Goal: Task Accomplishment & Management: Manage account settings

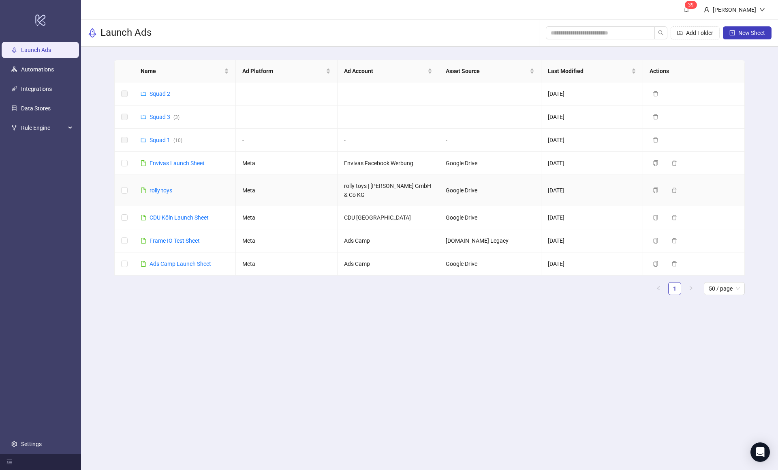
click at [165, 187] on link "rolly toys" at bounding box center [161, 190] width 23 height 6
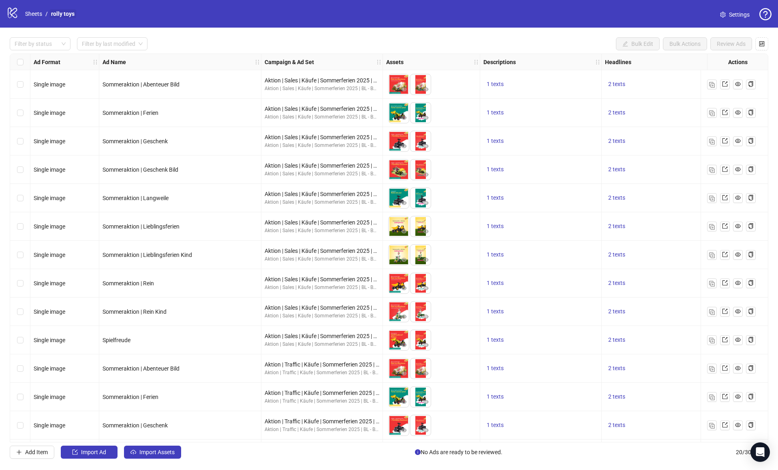
click at [58, 15] on link "rolly toys" at bounding box center [62, 13] width 27 height 9
click at [729, 17] on link "Settings" at bounding box center [735, 14] width 43 height 13
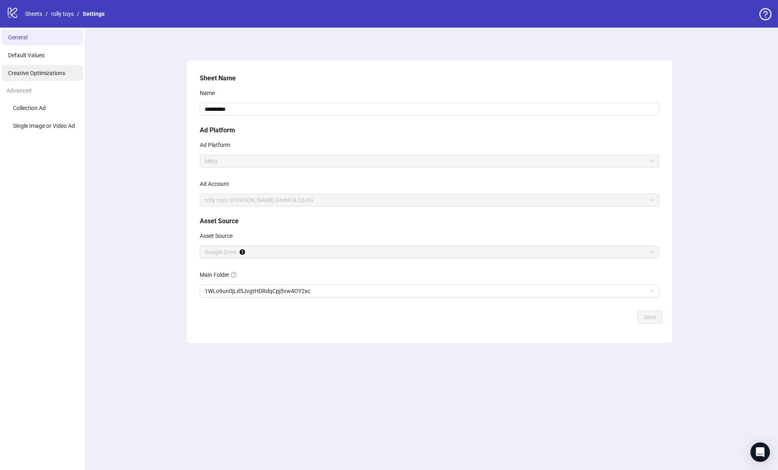
click at [41, 67] on li "Creative Optimizations" at bounding box center [42, 73] width 81 height 16
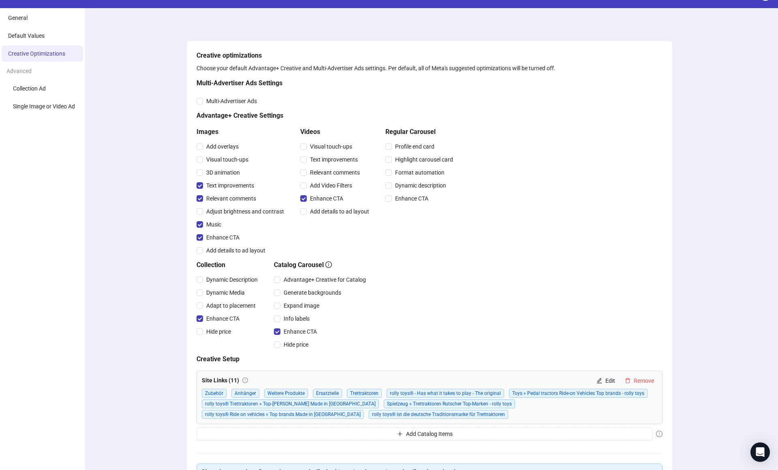
scroll to position [6, 0]
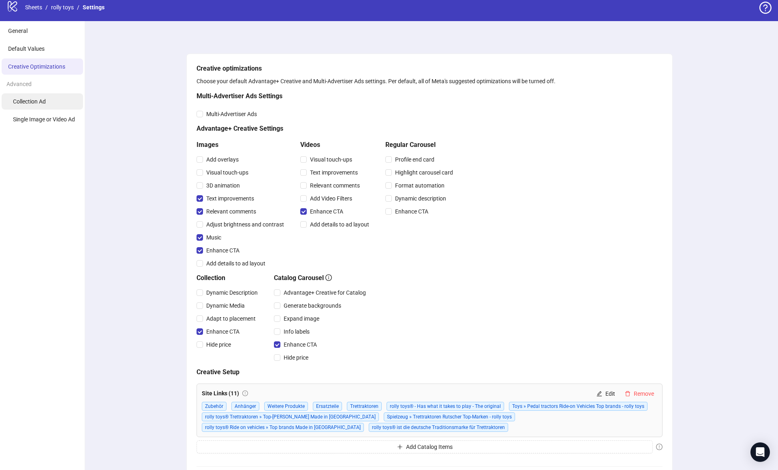
click at [41, 98] on span "Collection Ad" at bounding box center [29, 101] width 33 height 6
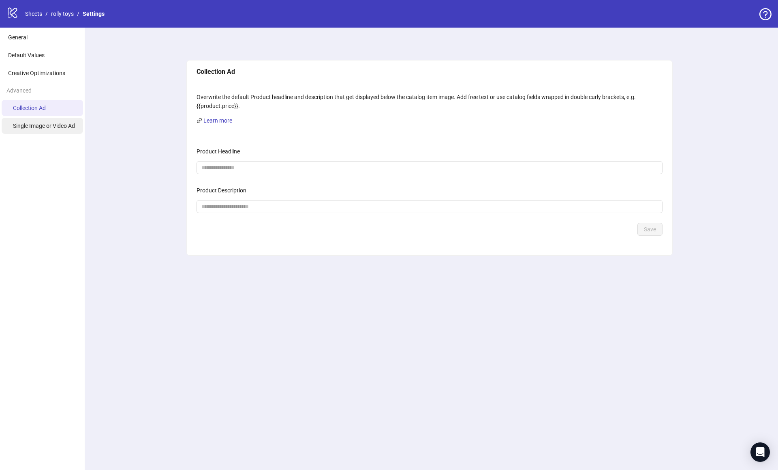
click at [64, 129] on span "Single Image or Video Ad" at bounding box center [44, 125] width 62 height 6
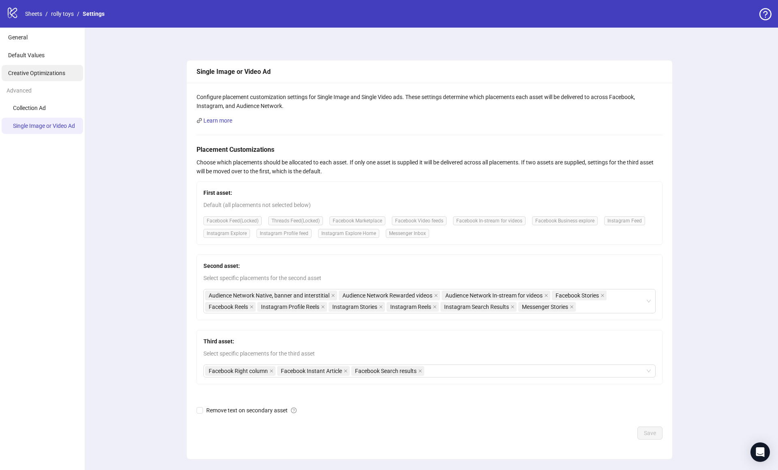
click at [40, 77] on li "Creative Optimizations" at bounding box center [42, 73] width 81 height 16
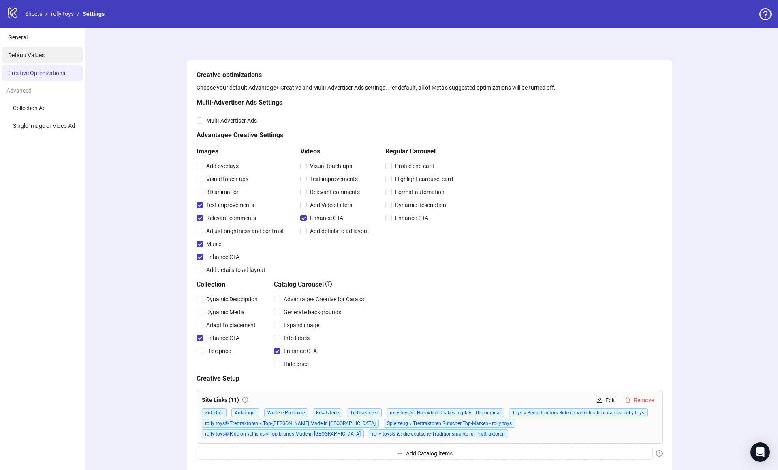
click at [40, 51] on li "Default Values" at bounding box center [42, 55] width 81 height 16
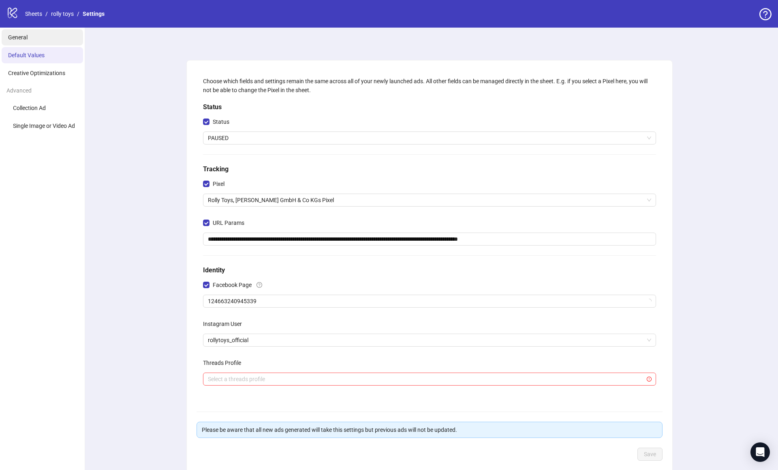
click at [41, 43] on li "General" at bounding box center [42, 37] width 81 height 16
